Goal: Task Accomplishment & Management: Manage account settings

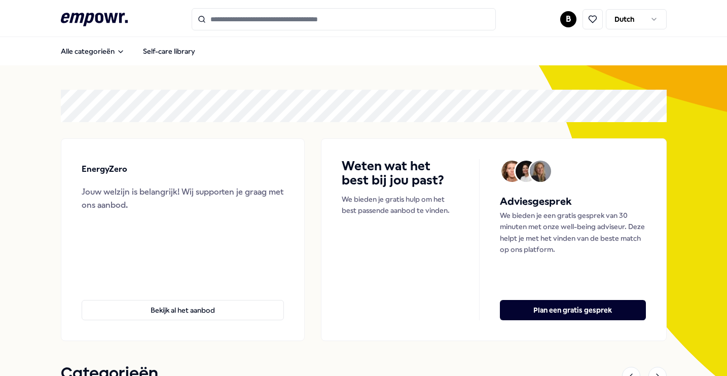
click at [582, 17] on button at bounding box center [592, 19] width 20 height 20
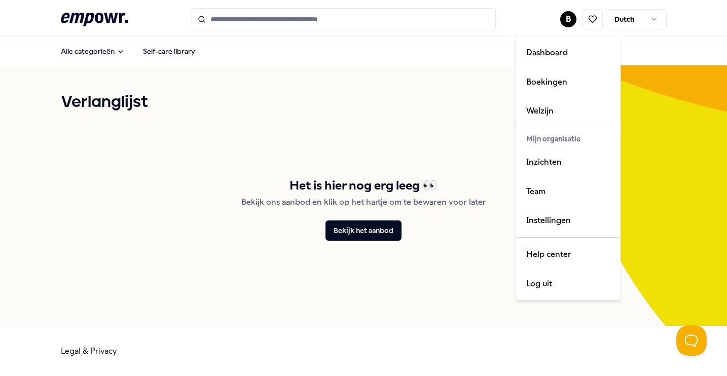
click at [570, 22] on html ".empowr-logo_svg__cls-1{fill:#03032f} B Dutch Alle categorieën Self-care librar…" at bounding box center [363, 188] width 727 height 376
click at [558, 58] on div "Dashboard" at bounding box center [568, 52] width 100 height 29
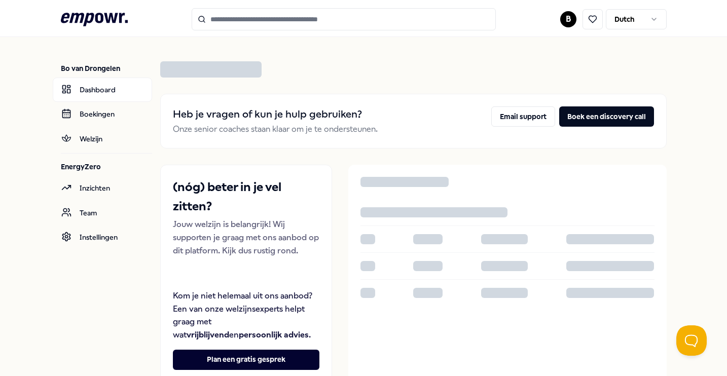
click at [567, 20] on html ".empowr-logo_svg__cls-1{fill:#03032f} B Dutch [PERSON_NAME] Dashboard Boekingen…" at bounding box center [363, 188] width 727 height 376
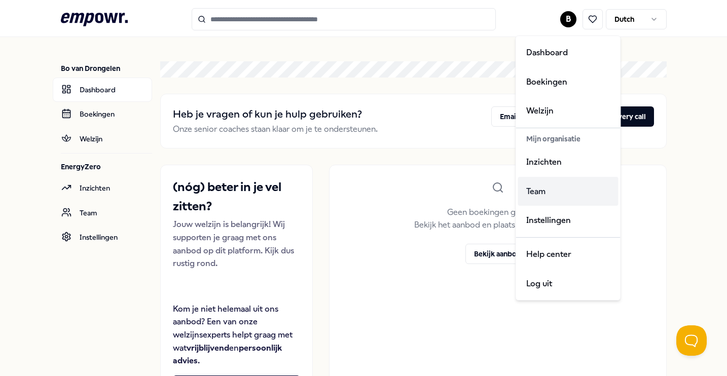
click at [544, 198] on div "Team" at bounding box center [568, 191] width 100 height 29
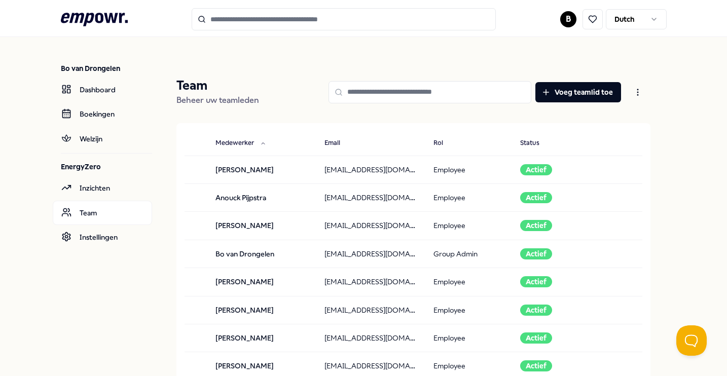
click at [427, 93] on input at bounding box center [429, 92] width 203 height 22
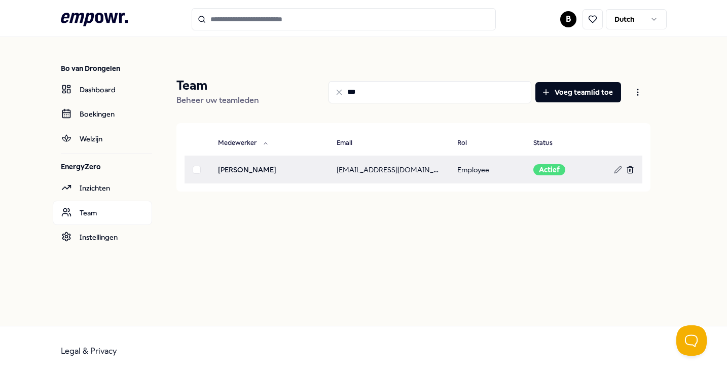
type input "***"
click at [631, 172] on icon at bounding box center [630, 170] width 8 height 8
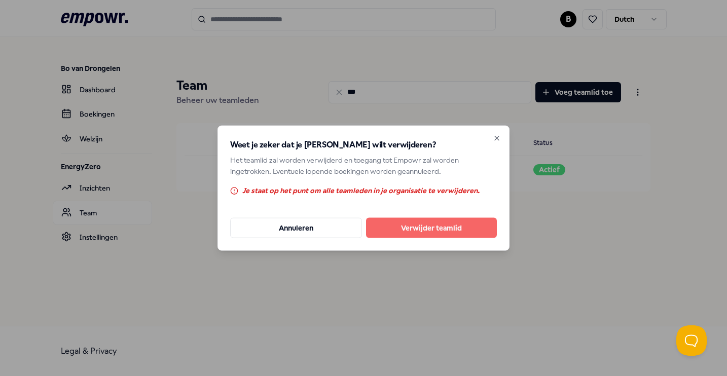
click at [451, 228] on button "Verwijder teamlid" at bounding box center [431, 227] width 131 height 20
